Goal: Download file/media

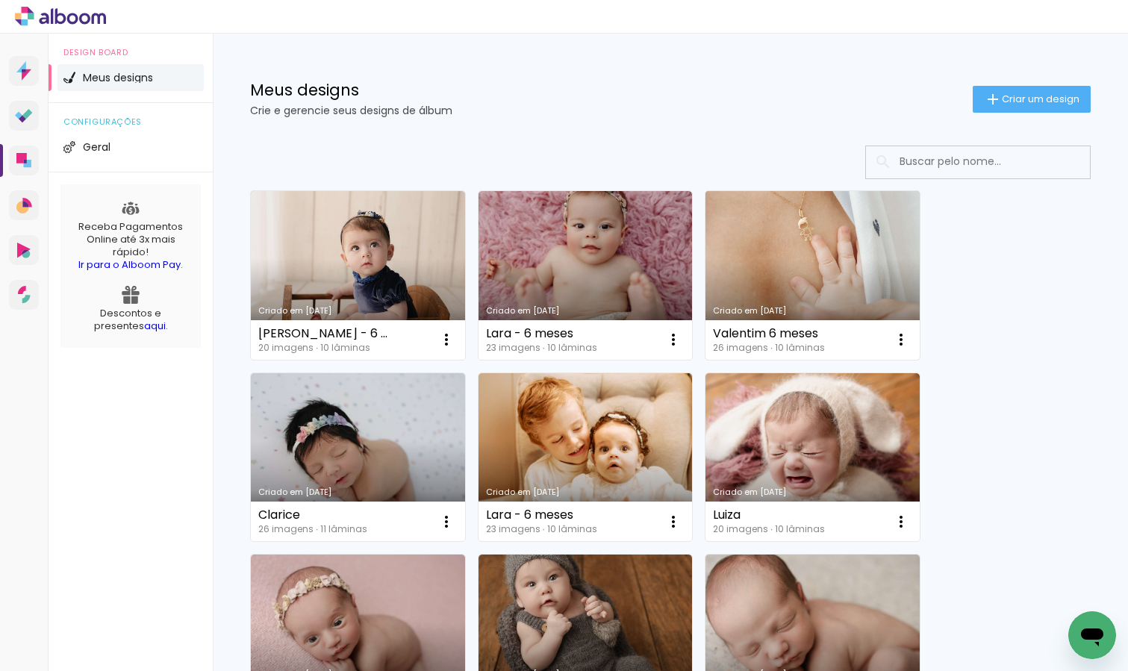
click at [814, 255] on link "Criado em [DATE]" at bounding box center [812, 275] width 214 height 169
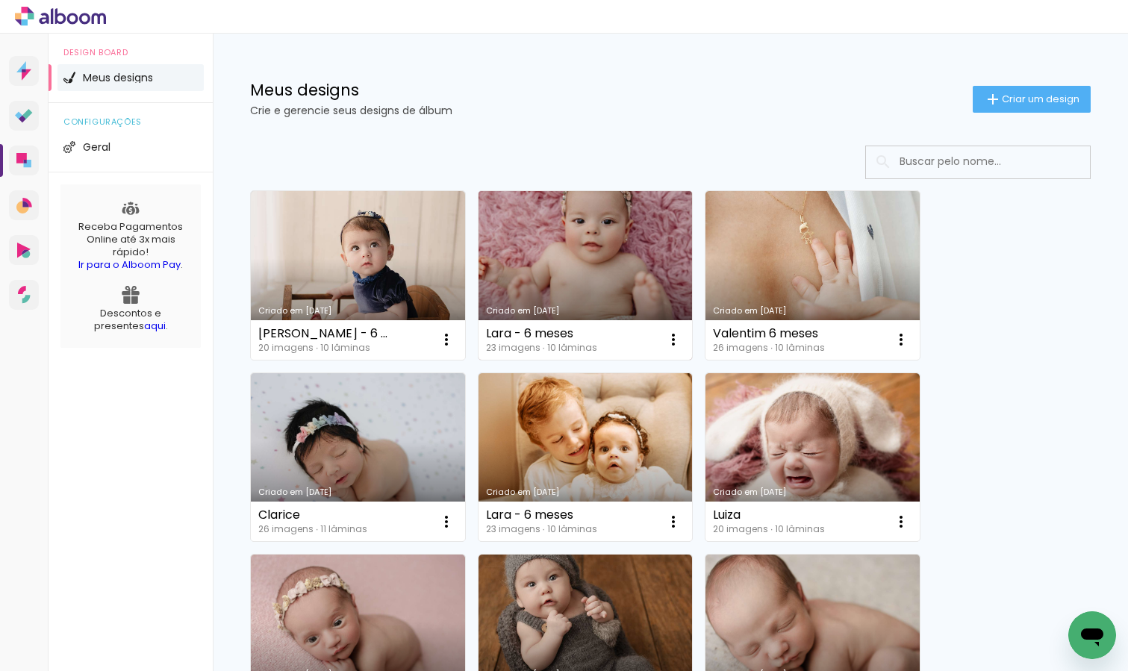
click at [605, 271] on link "Criado em [DATE]" at bounding box center [586, 275] width 214 height 169
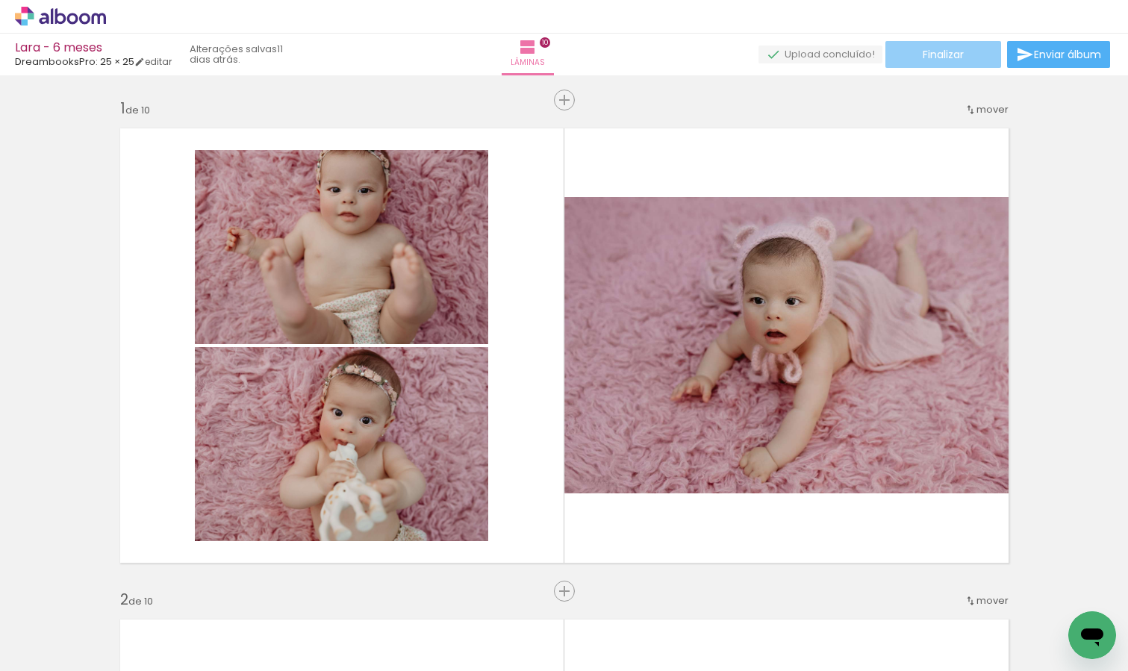
click at [930, 54] on span "Finalizar" at bounding box center [943, 54] width 41 height 10
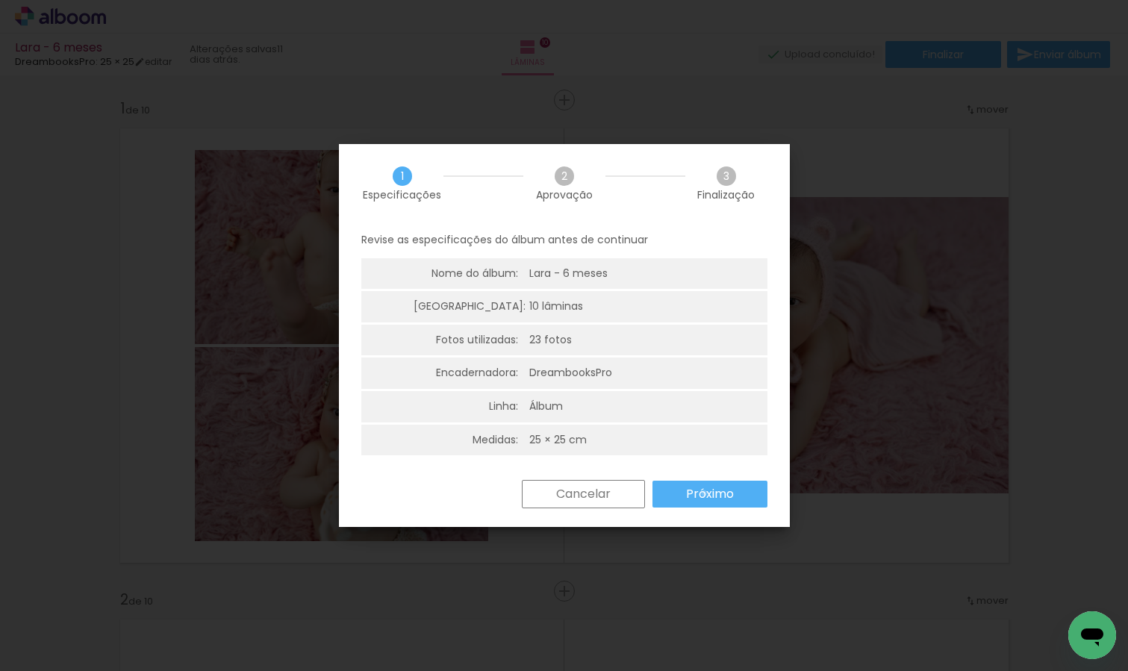
click at [0, 0] on slot "Próximo" at bounding box center [0, 0] width 0 height 0
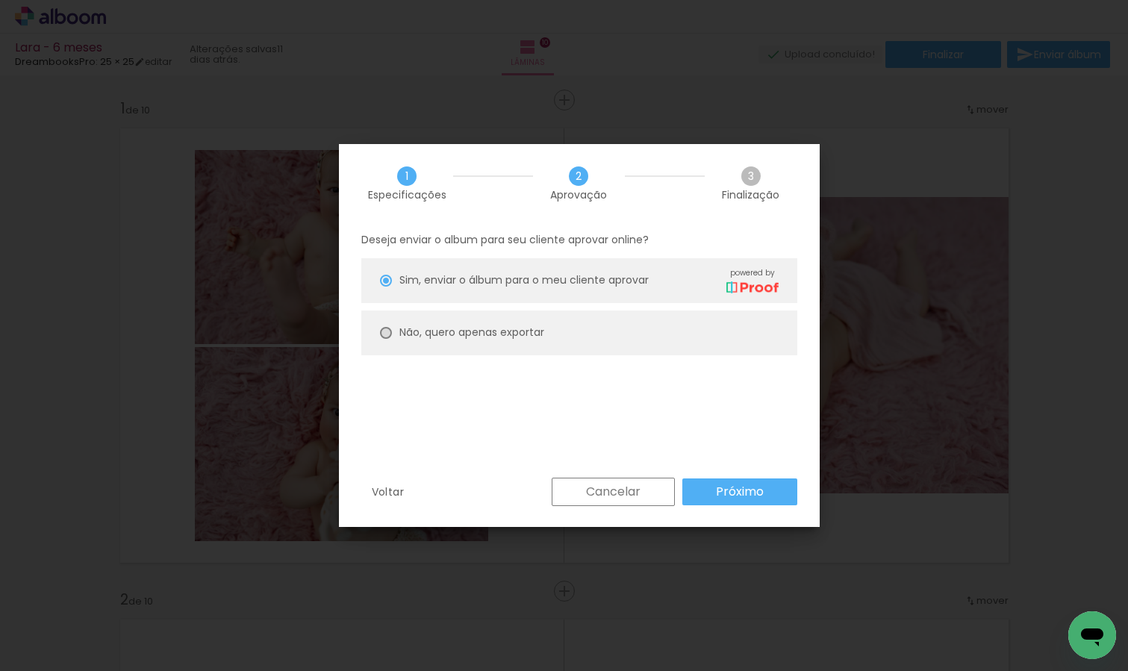
click at [387, 331] on div at bounding box center [386, 333] width 12 height 12
type paper-radio-button "on"
click at [0, 0] on slot "Próximo" at bounding box center [0, 0] width 0 height 0
type input "Alta, 300 DPI"
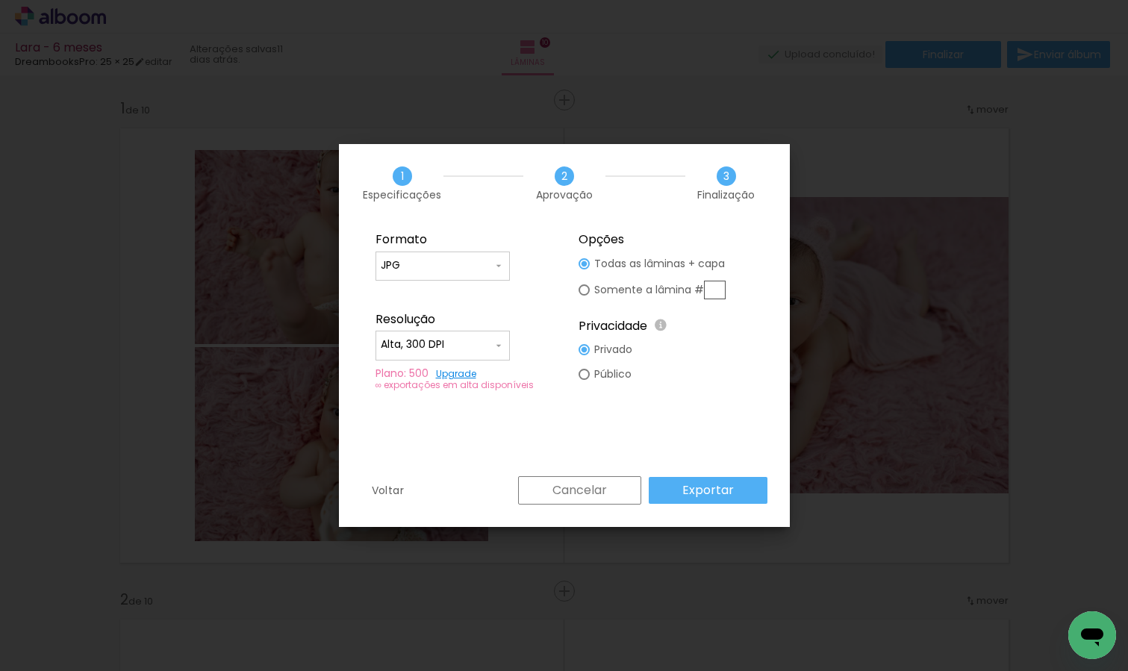
click at [0, 0] on slot "Exportar" at bounding box center [0, 0] width 0 height 0
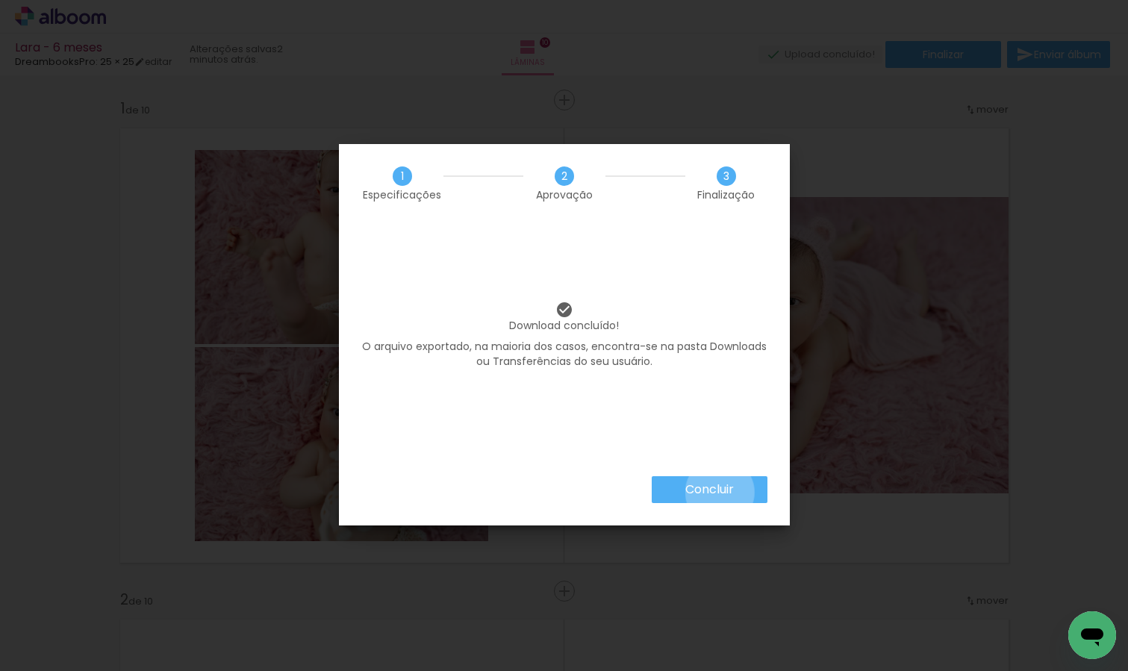
click at [0, 0] on slot "Concluir" at bounding box center [0, 0] width 0 height 0
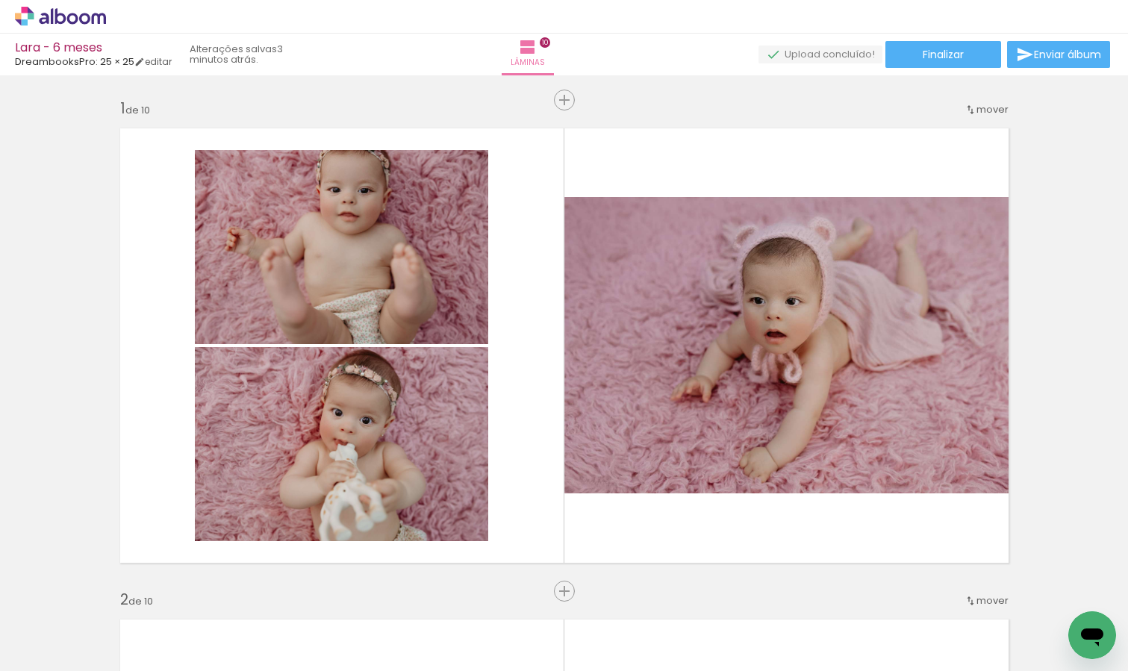
click at [67, 25] on div "› Editor de álbum" at bounding box center [564, 17] width 1128 height 34
click at [66, 21] on icon at bounding box center [60, 16] width 91 height 19
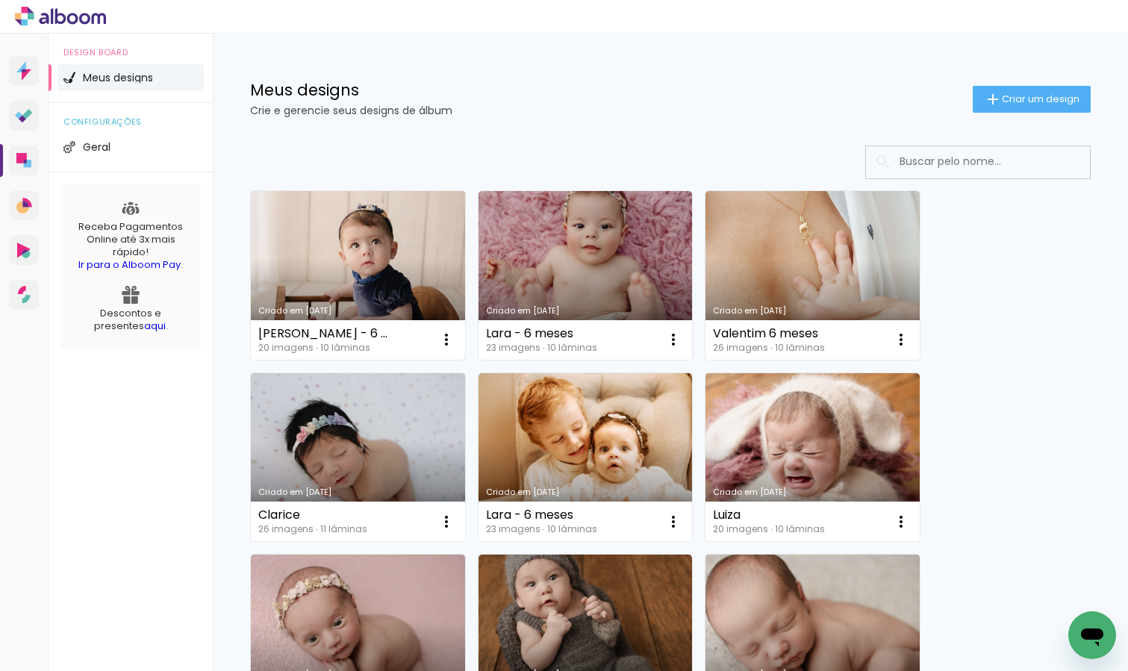
click at [363, 282] on link "Criado em [DATE]" at bounding box center [358, 275] width 214 height 169
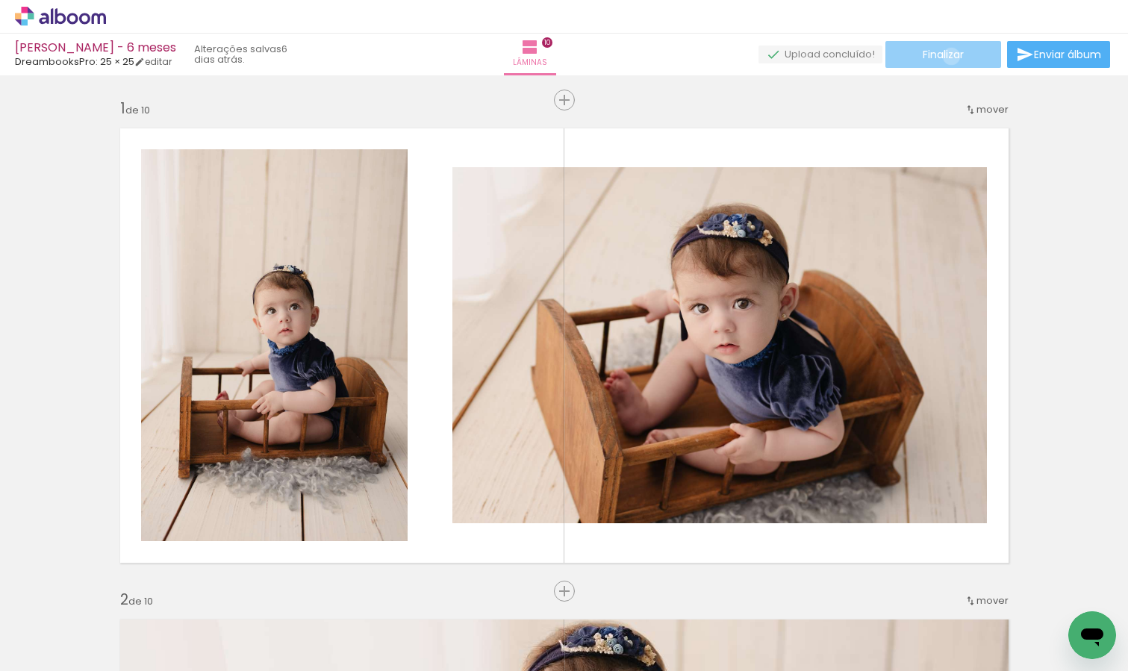
click at [946, 56] on span "Finalizar" at bounding box center [943, 54] width 41 height 10
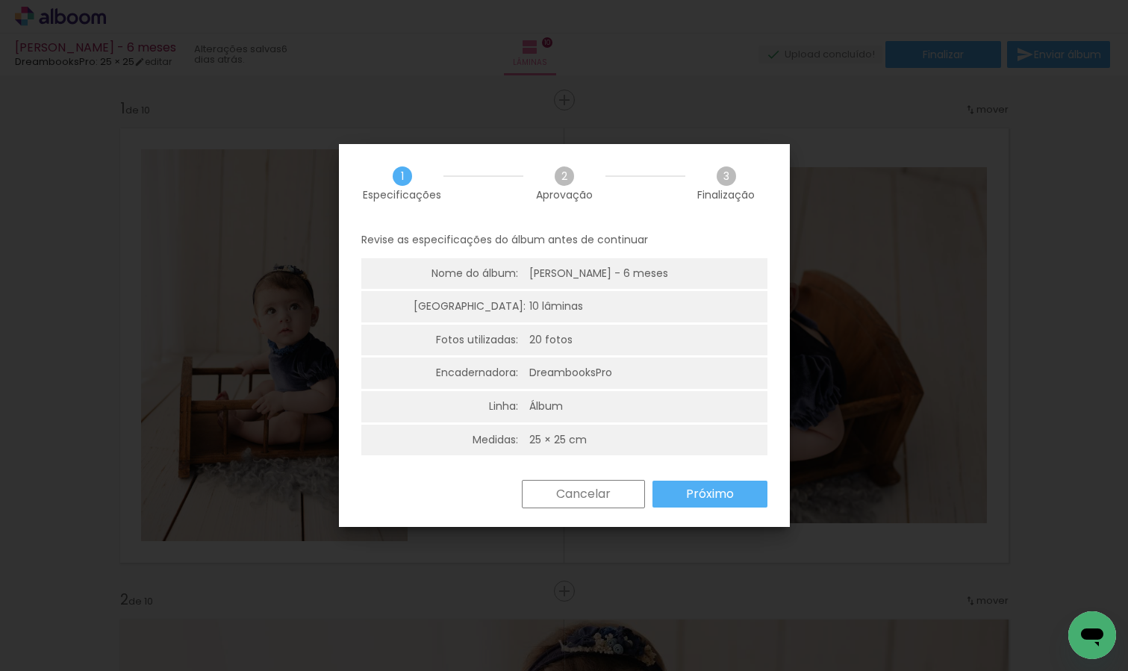
click at [0, 0] on slot "Próximo" at bounding box center [0, 0] width 0 height 0
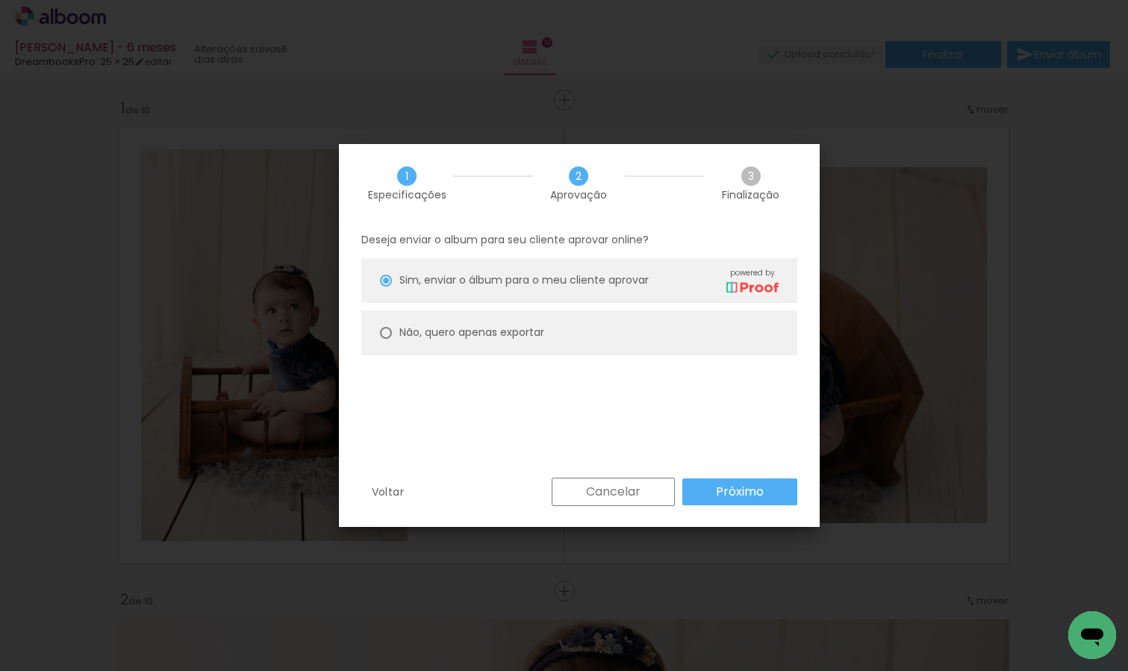
click at [379, 340] on paper-radio-button "Não, quero apenas exportar" at bounding box center [579, 333] width 436 height 45
type paper-radio-button "on"
click at [0, 0] on slot "Próximo" at bounding box center [0, 0] width 0 height 0
type input "Alta, 300 DPI"
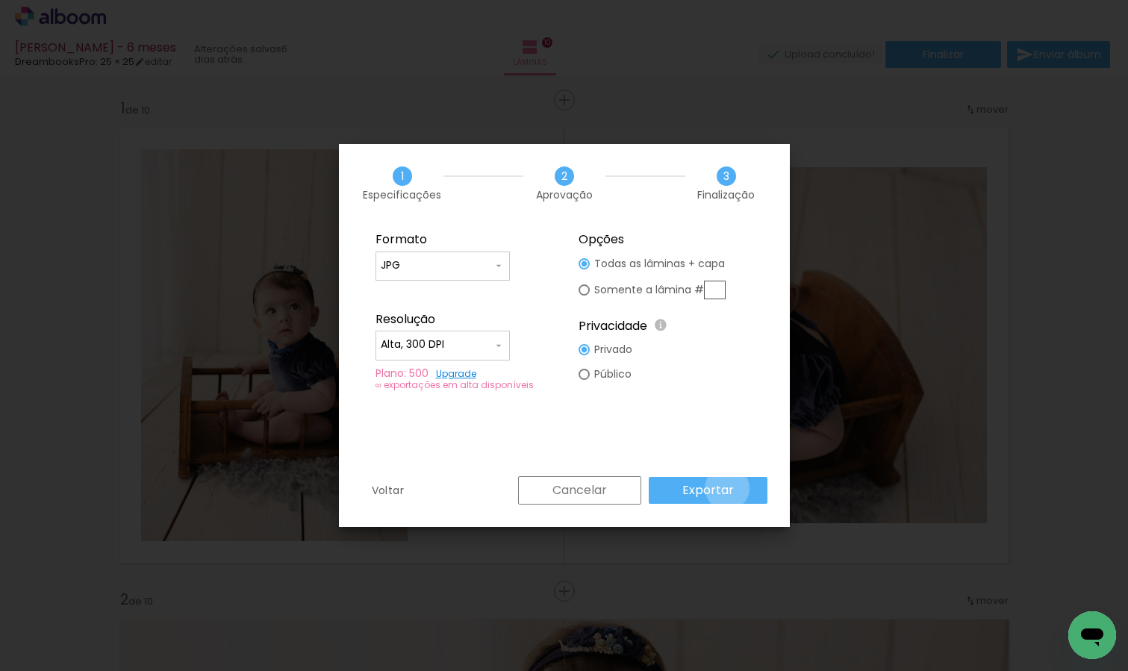
click at [0, 0] on slot "Exportar" at bounding box center [0, 0] width 0 height 0
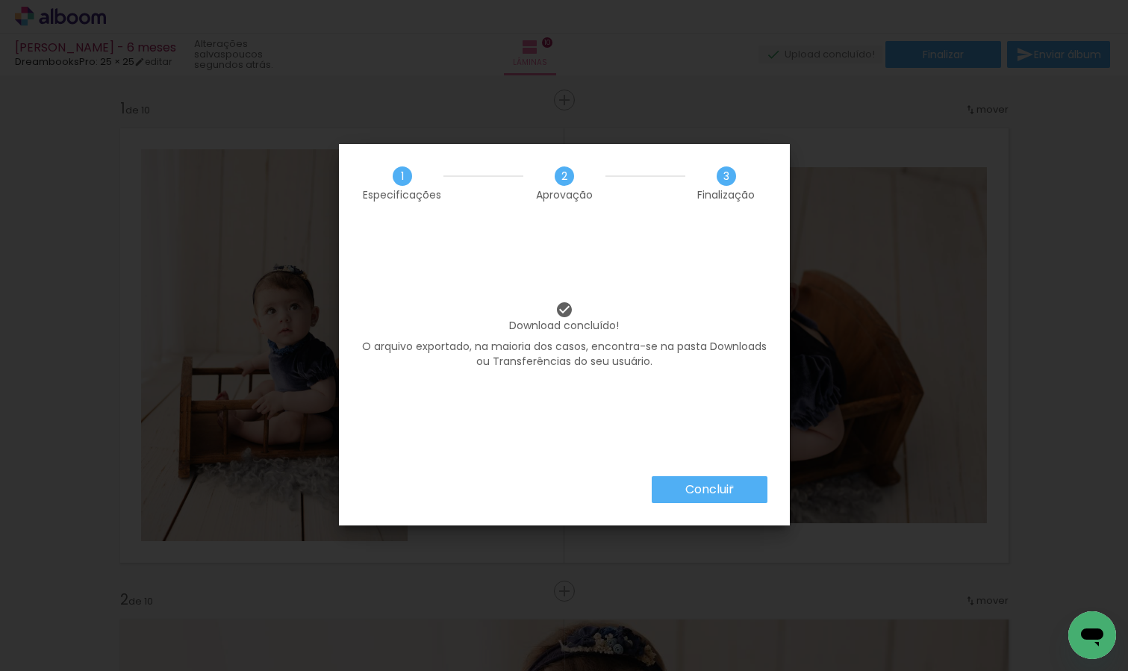
click at [0, 0] on slot "Concluir" at bounding box center [0, 0] width 0 height 0
